Goal: Information Seeking & Learning: Learn about a topic

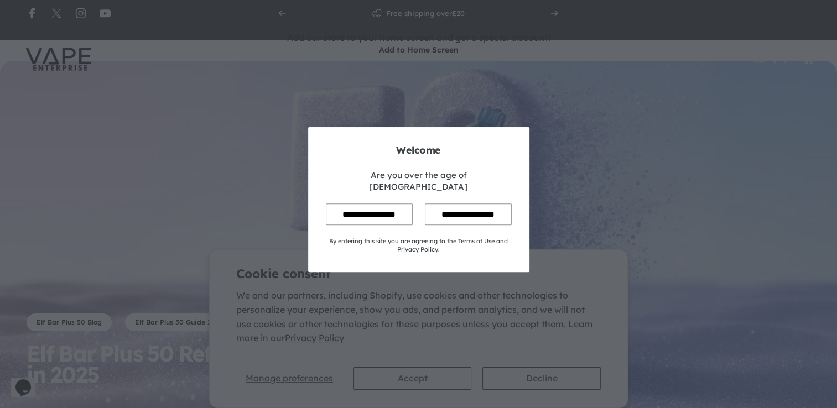
click at [342, 207] on input "**********" at bounding box center [369, 215] width 87 height 22
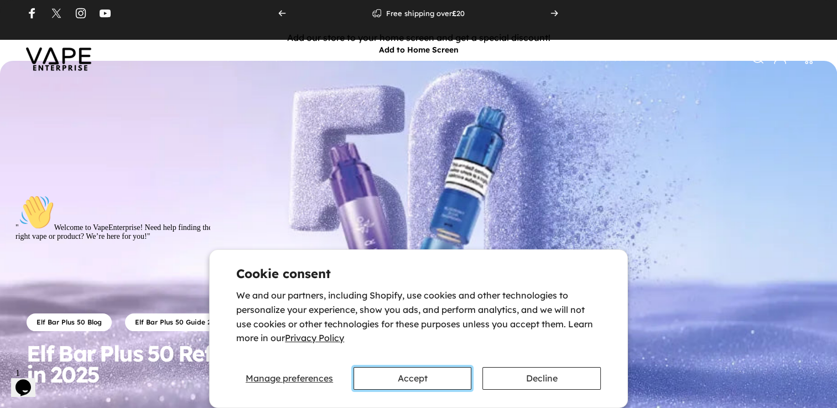
click at [407, 380] on button "Accept" at bounding box center [412, 378] width 118 height 23
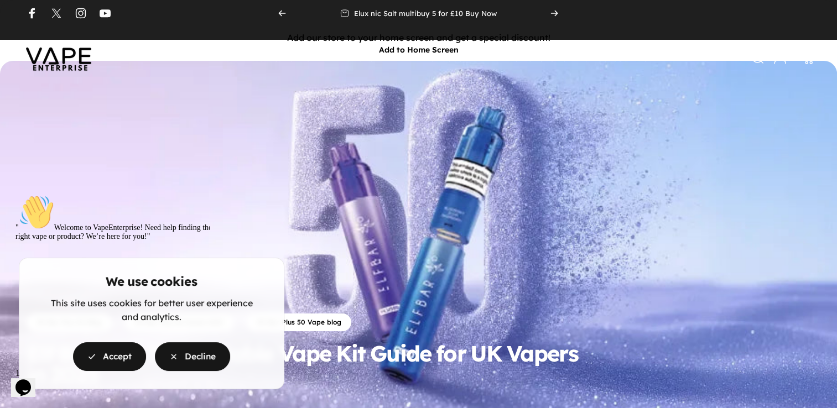
click at [204, 360] on button "Decline" at bounding box center [192, 356] width 75 height 29
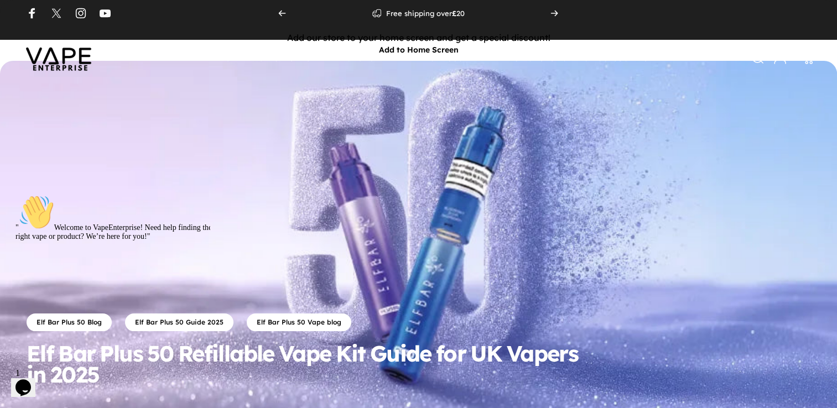
click at [15, 195] on icon "Chat attention grabber" at bounding box center [15, 195] width 0 height 0
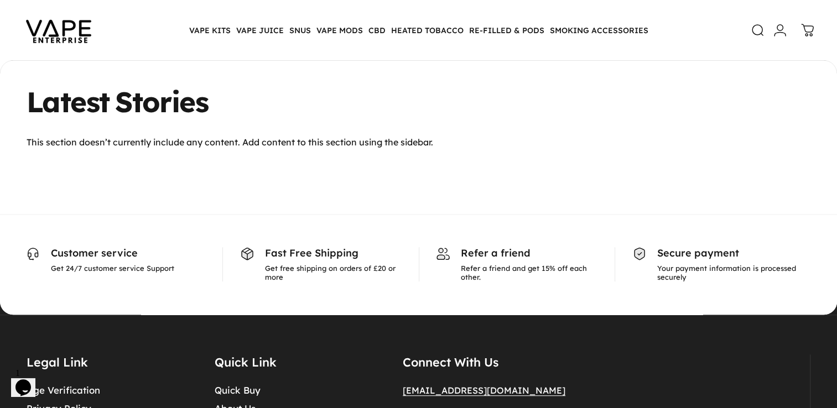
scroll to position [4923, 0]
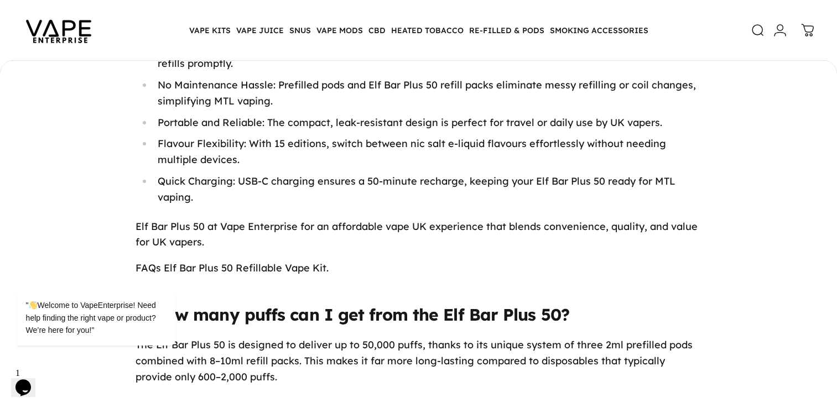
scroll to position [3703, 0]
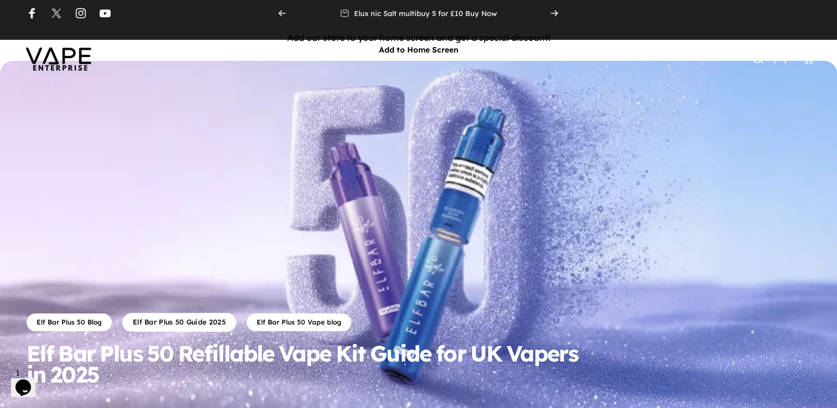
click at [190, 325] on link "Elf Bar Plus 50 Guide 2025" at bounding box center [179, 323] width 114 height 19
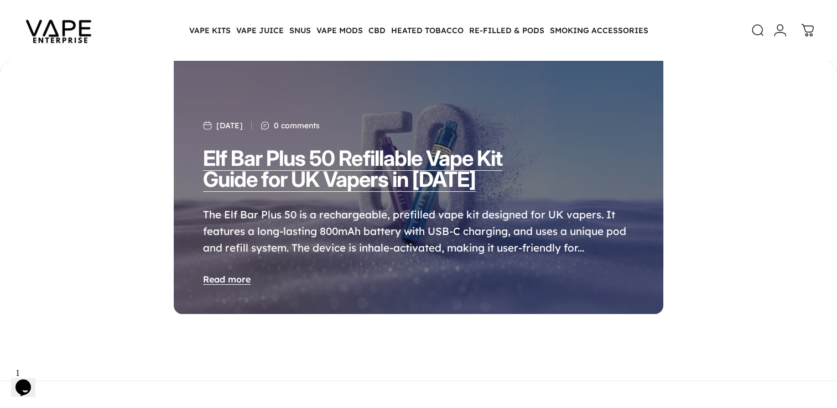
scroll to position [163, 0]
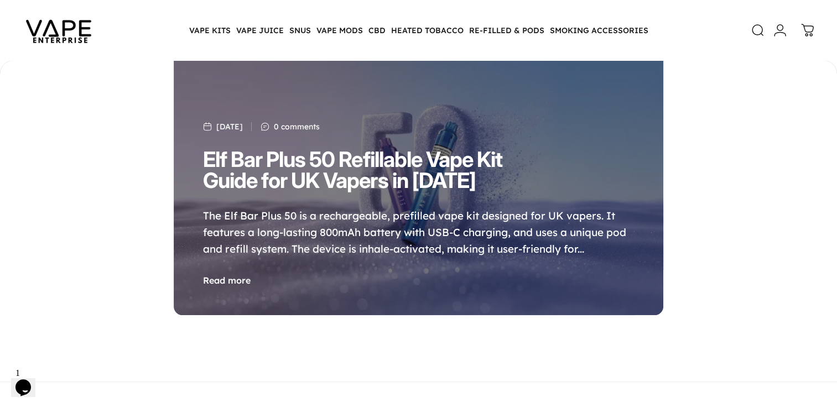
click at [217, 280] on link "Read more" at bounding box center [227, 280] width 48 height 11
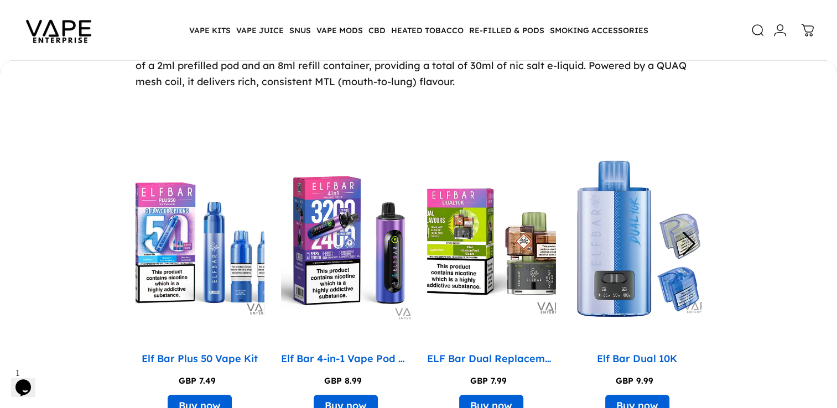
scroll to position [498, 0]
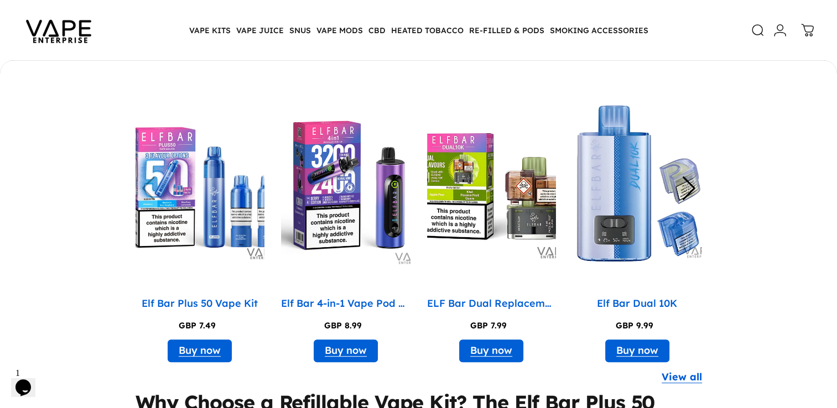
click at [205, 301] on p "Elf Bar Plus 50 Vape Kit" at bounding box center [200, 304] width 116 height 16
